Goal: Transaction & Acquisition: Purchase product/service

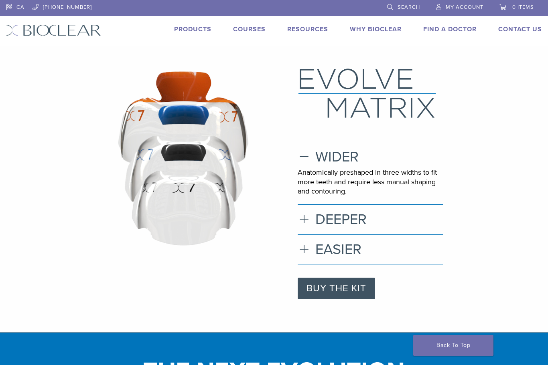
click at [253, 31] on link "Courses" at bounding box center [249, 29] width 32 height 8
click at [197, 26] on link "Products" at bounding box center [192, 29] width 37 height 8
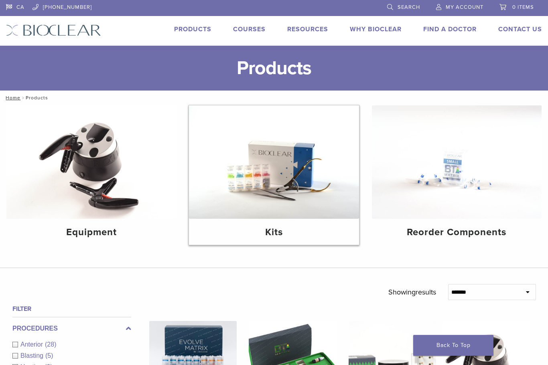
click at [276, 163] on img at bounding box center [274, 161] width 170 height 113
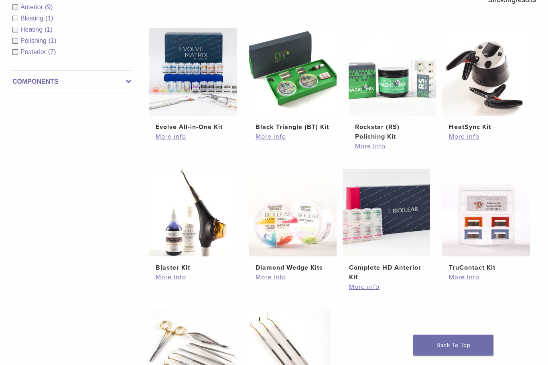
scroll to position [159, 0]
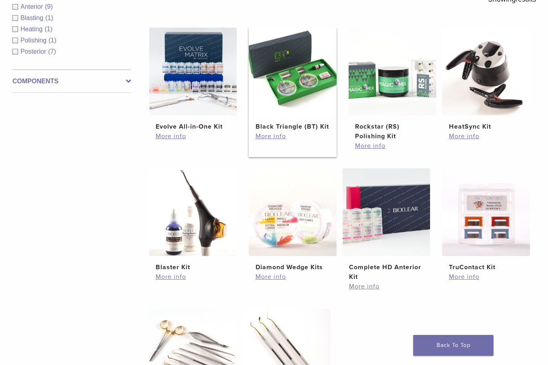
click at [291, 77] on img at bounding box center [293, 72] width 88 height 88
